Goal: Use online tool/utility: Utilize a website feature to perform a specific function

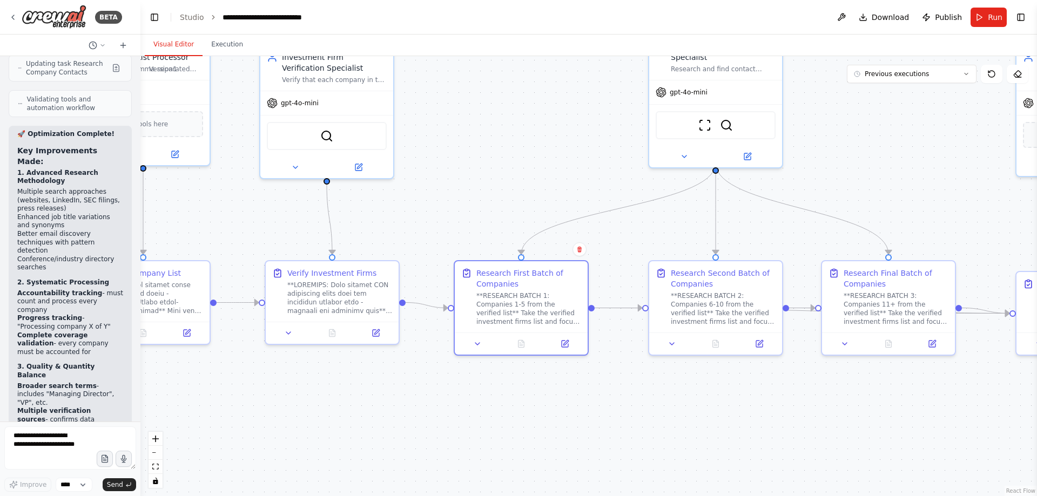
drag, startPoint x: 0, startPoint y: 0, endPoint x: 417, endPoint y: 202, distance: 463.4
click at [417, 202] on div ".deletable-edge-delete-btn { width: 20px; height: 20px; border: 0px solid #ffff…" at bounding box center [588, 276] width 896 height 440
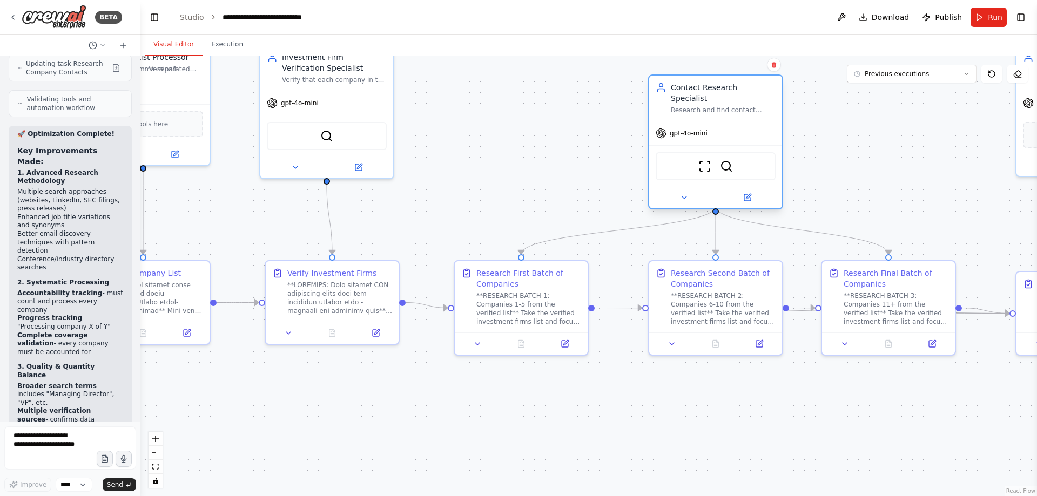
drag, startPoint x: 713, startPoint y: 84, endPoint x: 701, endPoint y: 131, distance: 49.1
click at [701, 131] on div "gpt-4o-mini" at bounding box center [715, 133] width 133 height 24
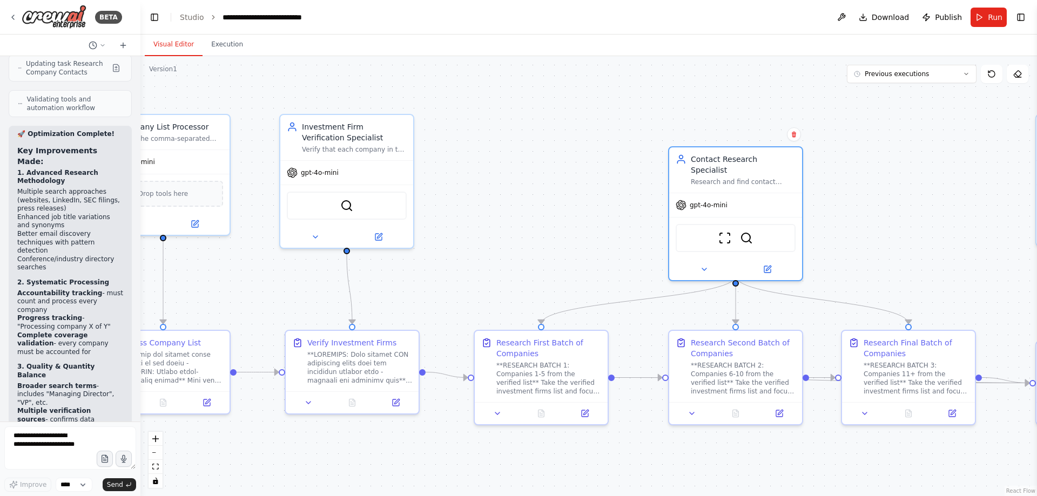
drag, startPoint x: 588, startPoint y: 154, endPoint x: 606, endPoint y: 210, distance: 58.9
click at [606, 210] on div ".deletable-edge-delete-btn { width: 20px; height: 20px; border: 0px solid #ffff…" at bounding box center [588, 276] width 896 height 440
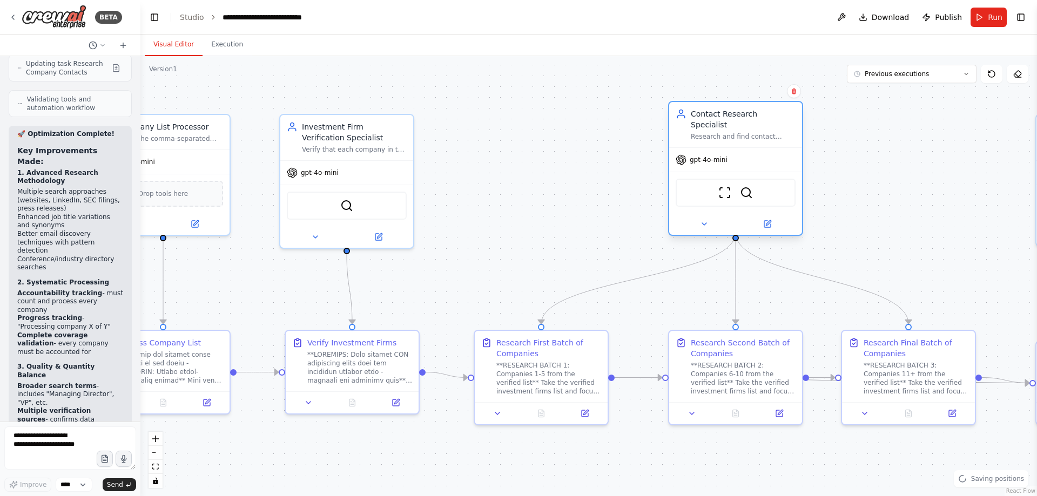
drag, startPoint x: 764, startPoint y: 192, endPoint x: 764, endPoint y: 141, distance: 50.8
click at [764, 148] on div "gpt-4o-mini" at bounding box center [735, 160] width 133 height 24
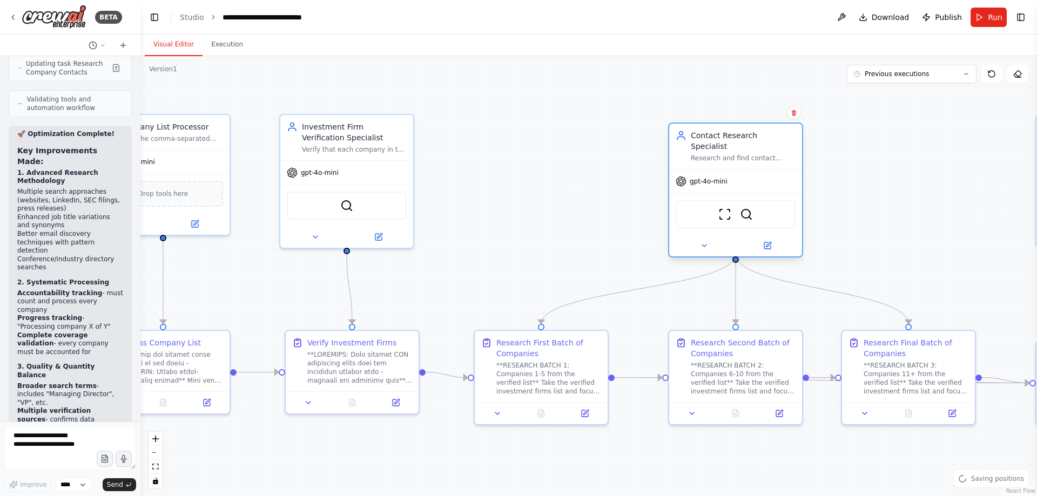
drag, startPoint x: 748, startPoint y: 155, endPoint x: 750, endPoint y: 172, distance: 17.4
click at [750, 172] on div "gpt-4o-mini" at bounding box center [735, 182] width 133 height 24
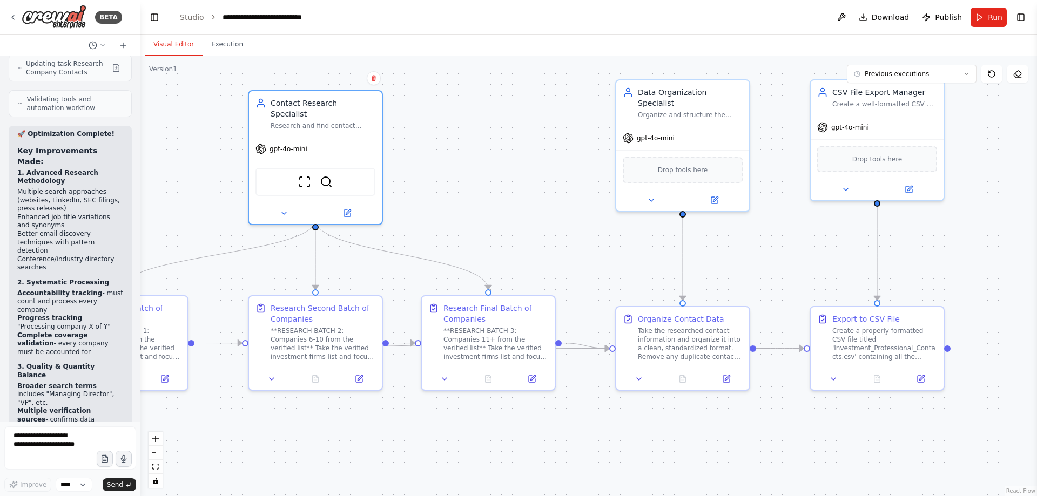
drag, startPoint x: 728, startPoint y: 164, endPoint x: 476, endPoint y: 143, distance: 253.0
click at [476, 143] on div ".deletable-edge-delete-btn { width: 20px; height: 20px; border: 0px solid #ffff…" at bounding box center [588, 276] width 896 height 440
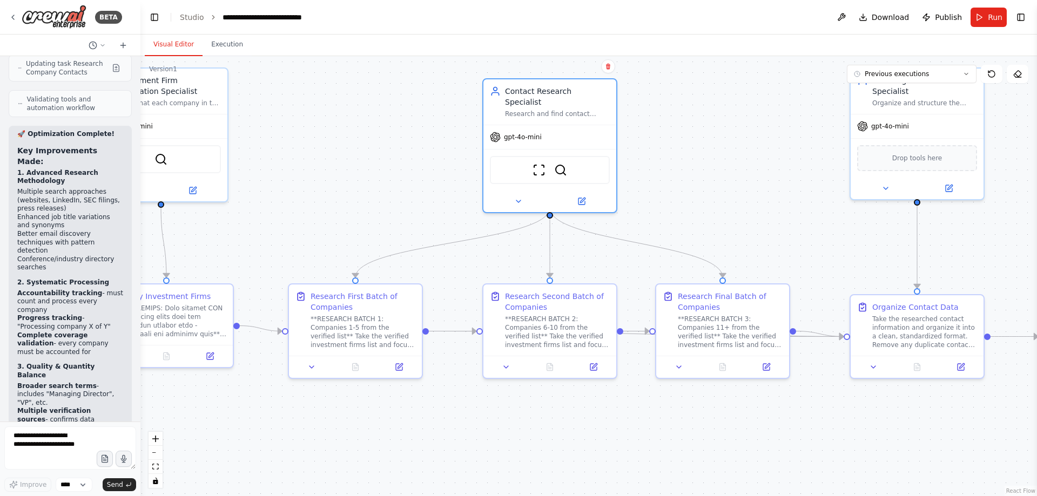
drag, startPoint x: 519, startPoint y: 163, endPoint x: 703, endPoint y: 153, distance: 183.8
click at [773, 151] on div ".deletable-edge-delete-btn { width: 20px; height: 20px; border: 0px solid #ffff…" at bounding box center [588, 276] width 896 height 440
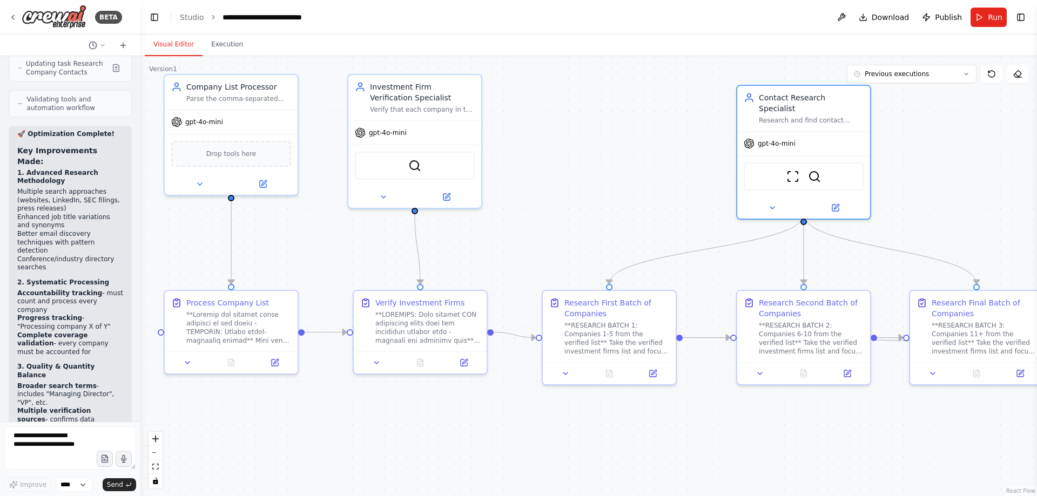
drag, startPoint x: 449, startPoint y: 145, endPoint x: 684, endPoint y: 152, distance: 234.9
click at [684, 152] on div ".deletable-edge-delete-btn { width: 20px; height: 20px; border: 0px solid #ffff…" at bounding box center [588, 276] width 896 height 440
click at [668, 304] on div "Research First Batch of Companies" at bounding box center [616, 306] width 105 height 22
click at [992, 15] on span "Run" at bounding box center [994, 17] width 15 height 11
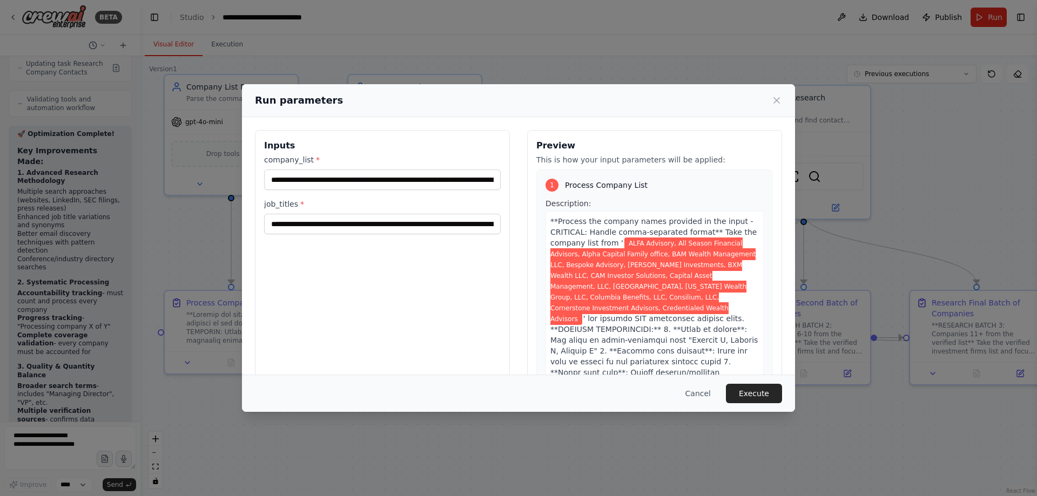
drag, startPoint x: 754, startPoint y: 390, endPoint x: 335, endPoint y: 274, distance: 434.6
click at [753, 390] on button "Execute" at bounding box center [754, 393] width 56 height 19
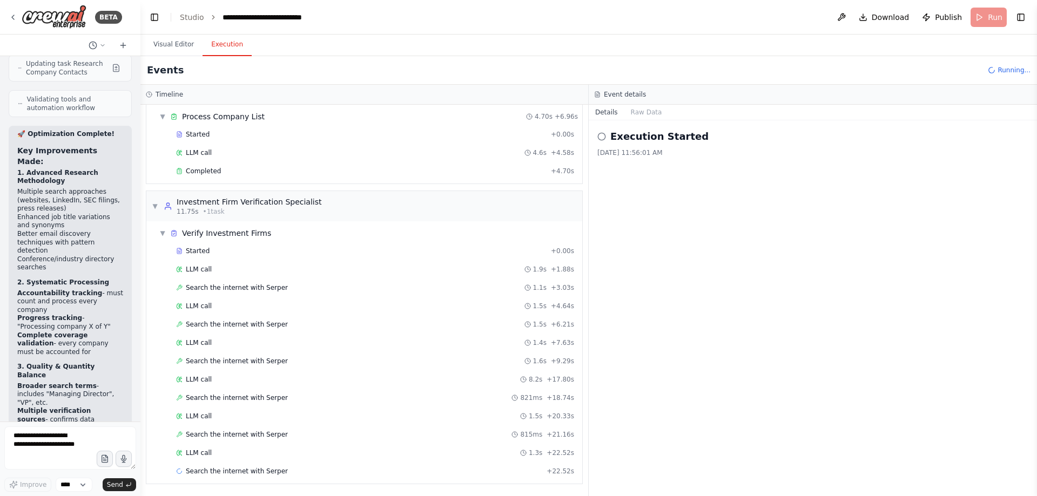
scroll to position [55, 0]
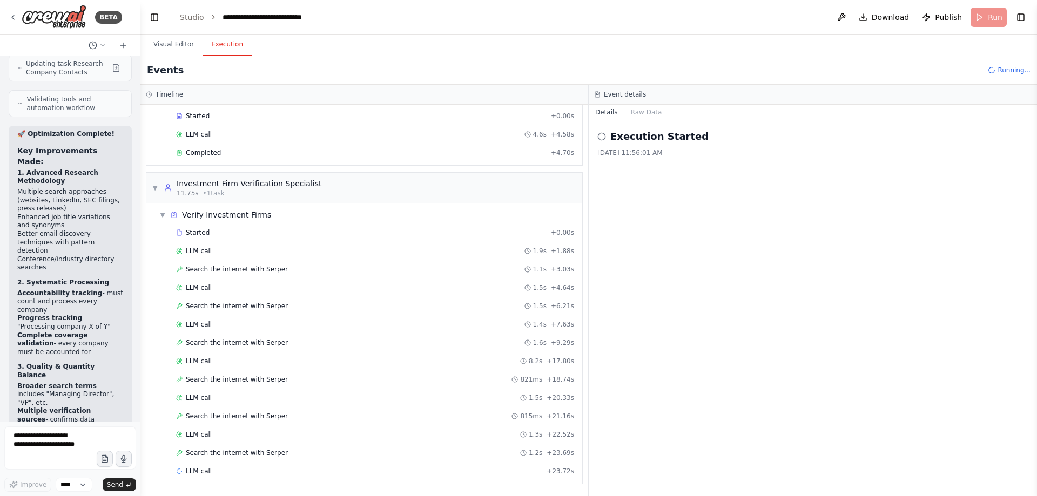
drag, startPoint x: 666, startPoint y: 261, endPoint x: 664, endPoint y: 398, distance: 137.2
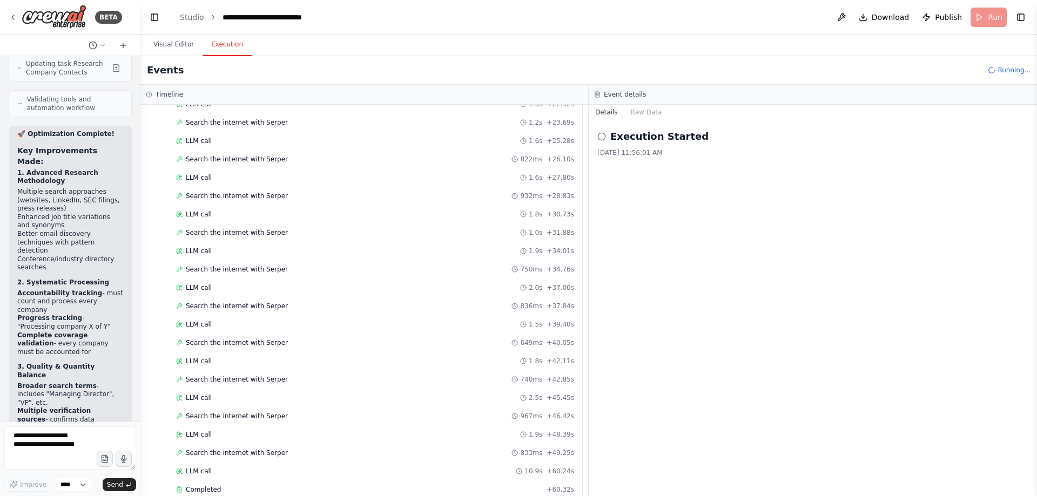
scroll to position [998, 0]
